Goal: Task Accomplishment & Management: Use online tool/utility

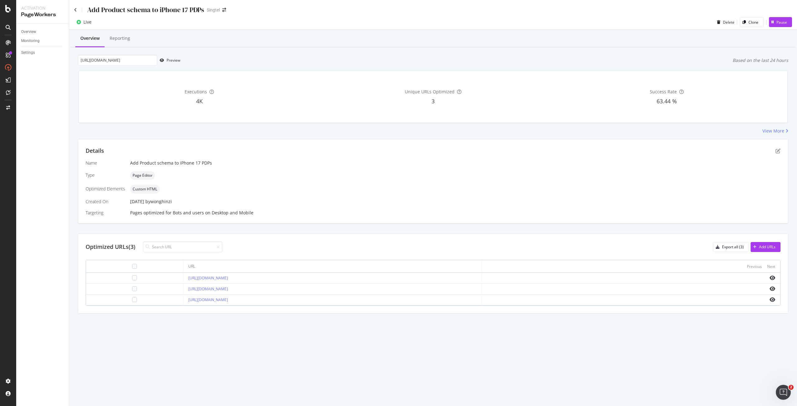
click at [184, 283] on td "[URL][DOMAIN_NAME]" at bounding box center [332, 278] width 298 height 11
click at [188, 280] on link "[URL][DOMAIN_NAME]" at bounding box center [208, 277] width 40 height 5
click at [132, 277] on div at bounding box center [134, 277] width 5 height 5
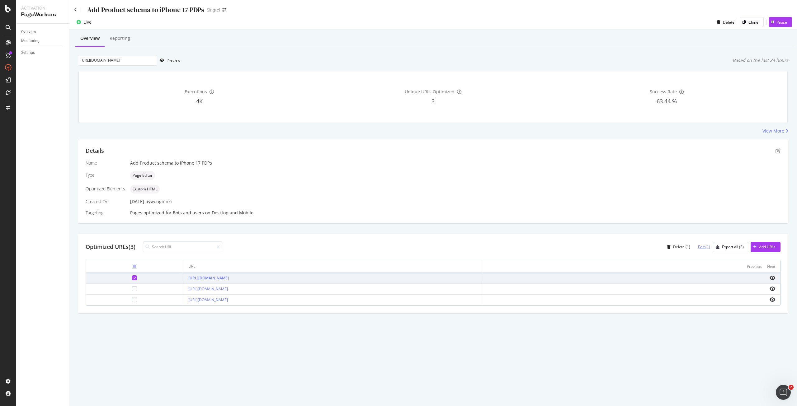
click at [700, 246] on div "Edit (1)" at bounding box center [704, 246] width 12 height 5
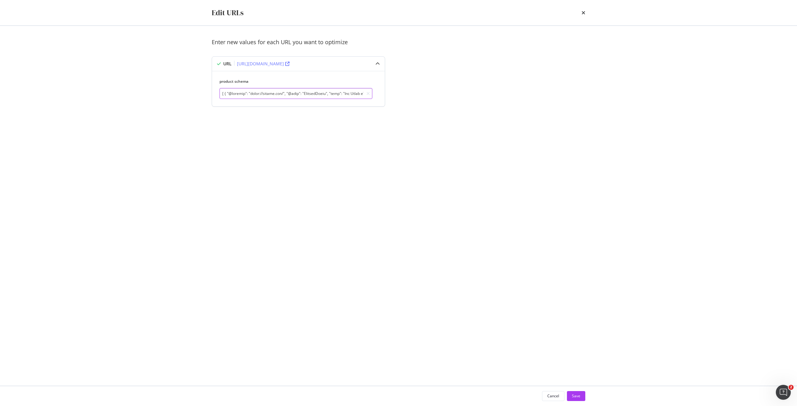
click at [278, 97] on input "modal" at bounding box center [295, 93] width 153 height 11
paste input "[ { "@context": "https://schema.org/", "@type": "ProductGroup", "name": "Buy Ap…"
type input "[ { "@context": "https://schema.org/", "@type": "ProductGroup", "name": "Buy Ap…"
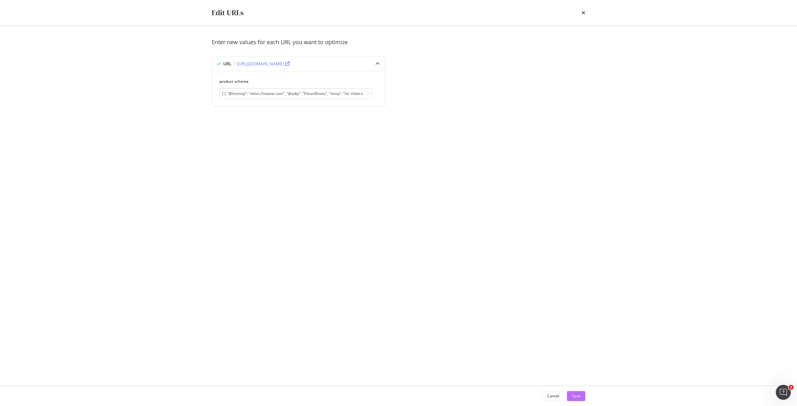
click at [581, 393] on button "Save" at bounding box center [576, 396] width 18 height 10
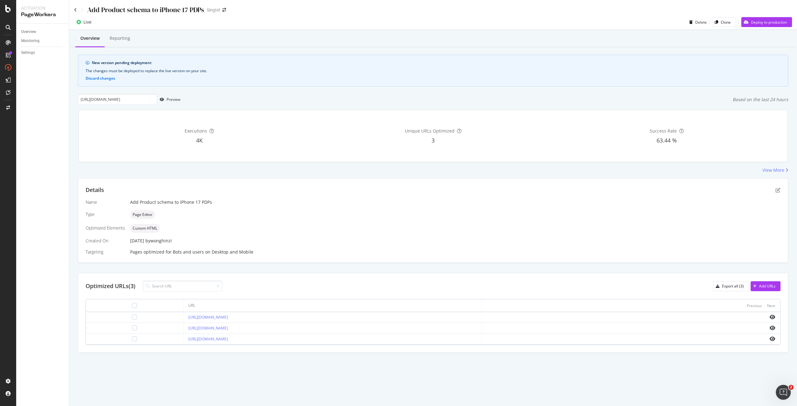
drag, startPoint x: 301, startPoint y: 316, endPoint x: 179, endPoint y: 312, distance: 122.1
click at [179, 312] on table "URL Previous Next https://shop.singtel.com/accessories/rrp-products/apple-iphon…" at bounding box center [433, 321] width 694 height 45
copy table "Previous Next https://shop.singtel.com/accessories/rrp-products/apple-iphone-17"
click at [134, 100] on input "https://shop.singtel.com/accessories/rrp-products/apple-iphone-17-pro" at bounding box center [117, 99] width 79 height 11
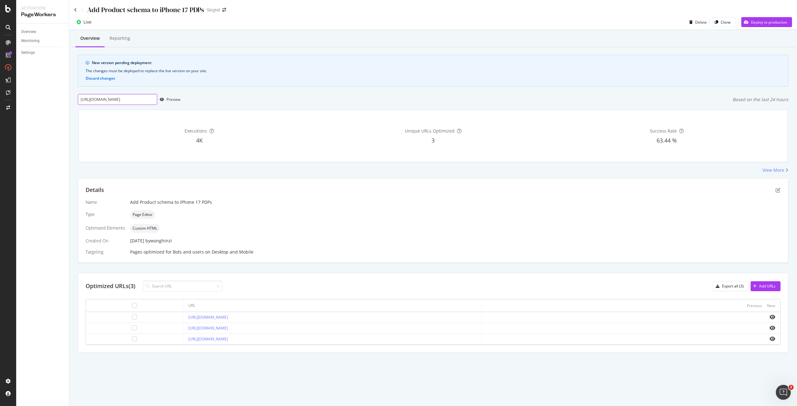
click at [134, 100] on input "https://shop.singtel.com/accessories/rrp-products/apple-iphone-17-pro" at bounding box center [117, 99] width 79 height 11
paste input "Previous Next https://shop.singtel.com/accessories/rrp-products/apple-iphone-17"
drag, startPoint x: 117, startPoint y: 100, endPoint x: 8, endPoint y: 93, distance: 109.4
click at [17, 111] on div "Activation PageWorkers Overview Monitoring Settings Add Product schema to iPhon…" at bounding box center [406, 203] width 781 height 406
type input "https://shop.singtel.com/accessories/rrp-products/apple-iphone-17"
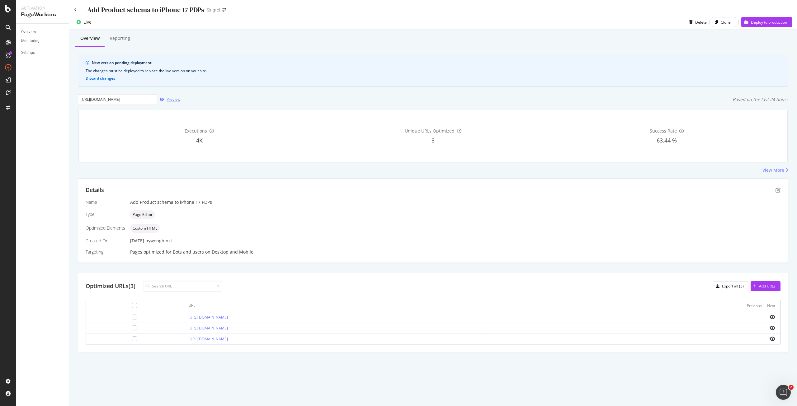
click at [162, 96] on div "Preview" at bounding box center [168, 99] width 23 height 9
click at [782, 21] on div "Deploy to production" at bounding box center [769, 22] width 36 height 5
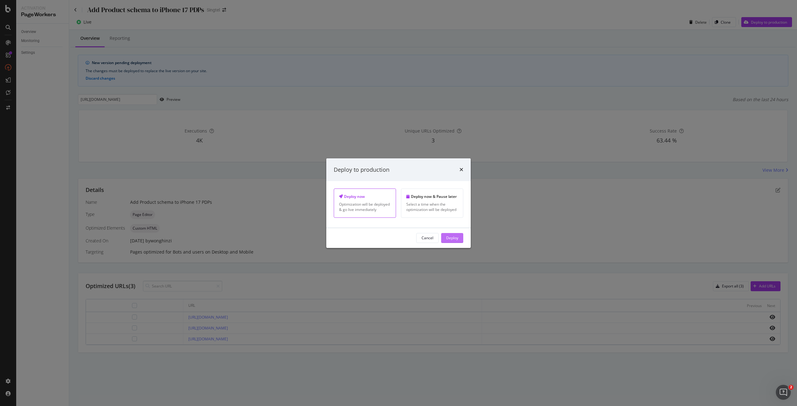
click at [449, 240] on div "Deploy" at bounding box center [452, 237] width 12 height 5
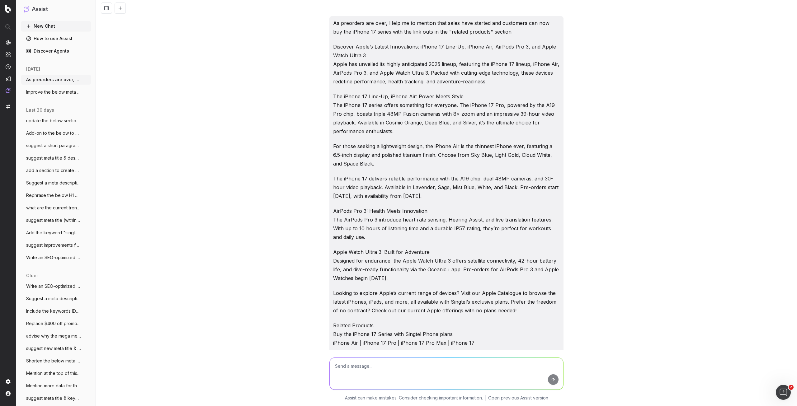
scroll to position [1133, 0]
